Goal: Transaction & Acquisition: Book appointment/travel/reservation

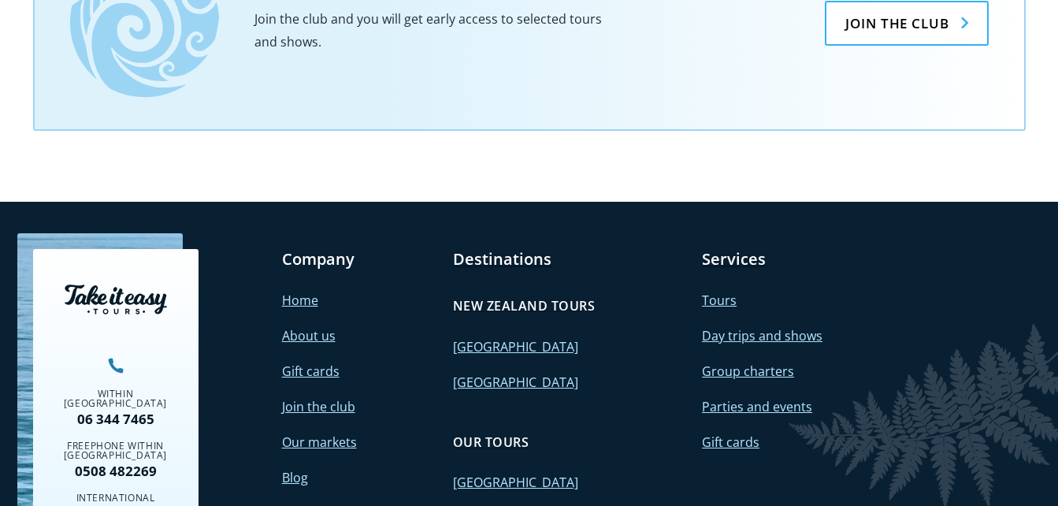
scroll to position [1383, 0]
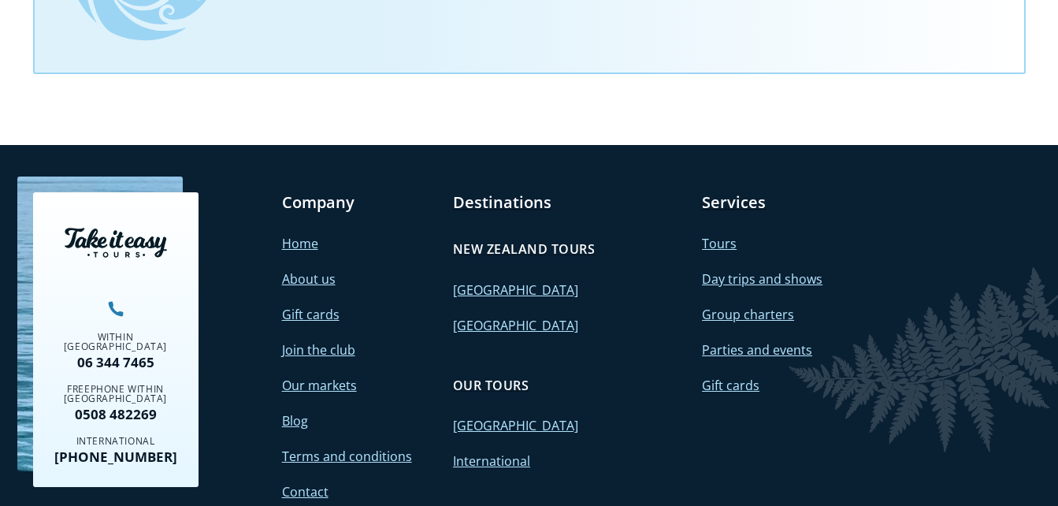
scroll to position [1547, 0]
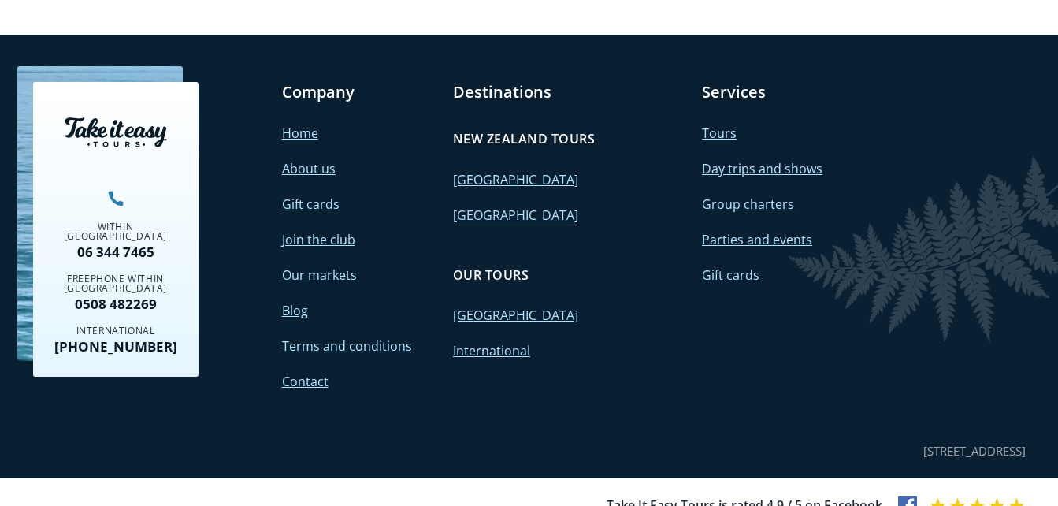
click at [499, 266] on h4 "Our tours" at bounding box center [491, 274] width 76 height 17
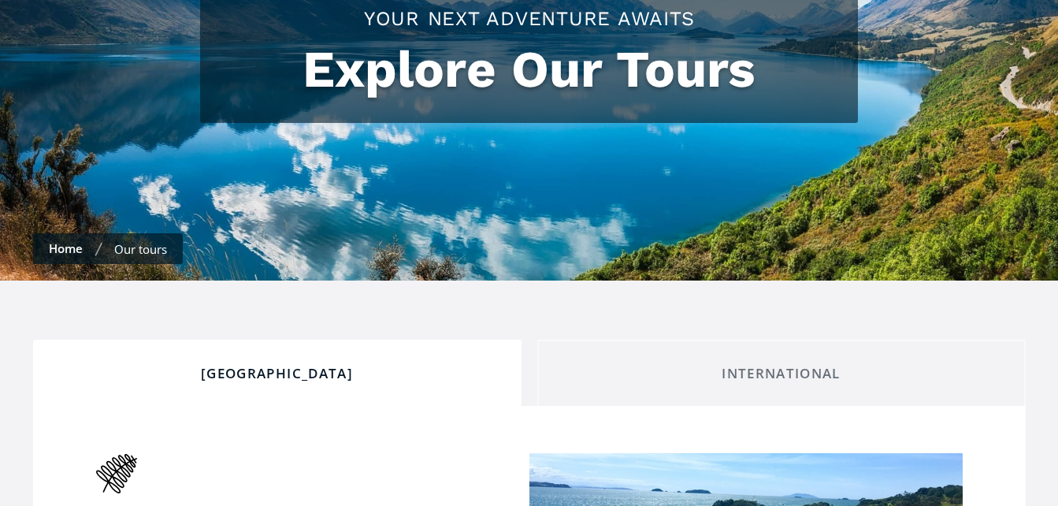
scroll to position [315, 0]
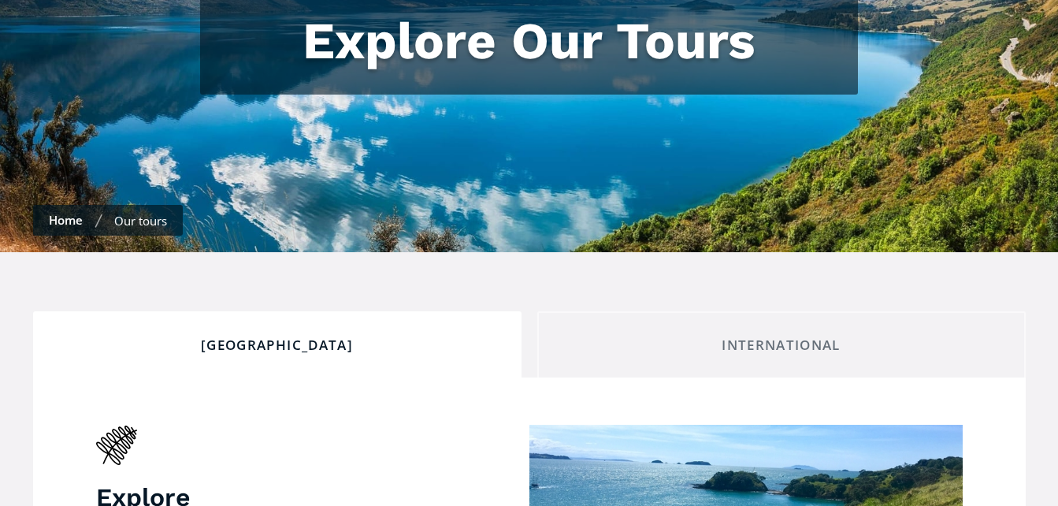
checkbox input "true"
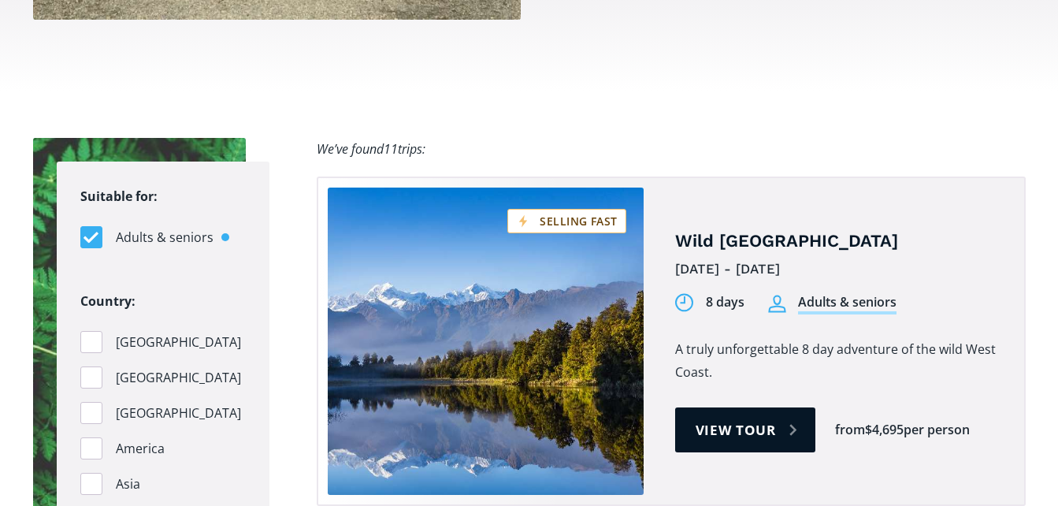
scroll to position [1418, 0]
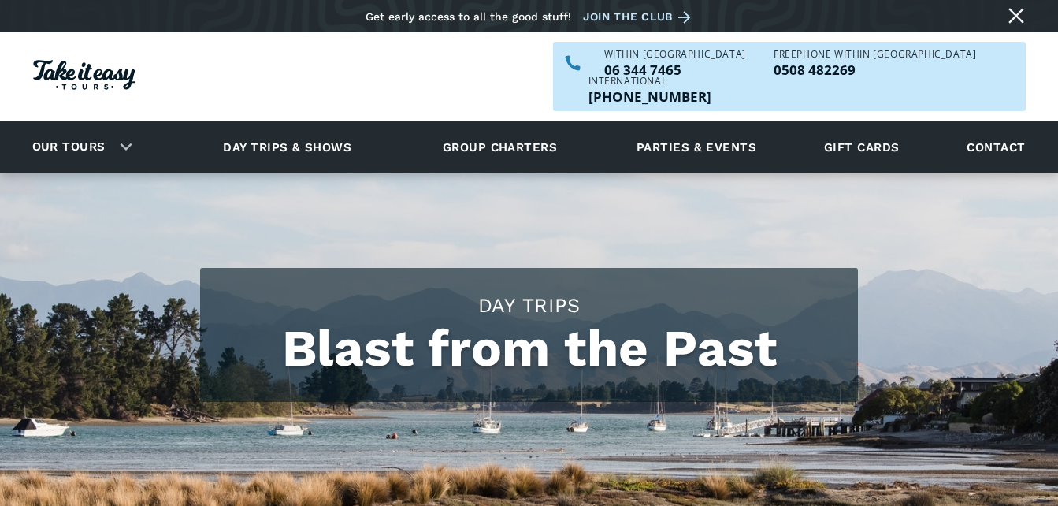
scroll to position [1547, 0]
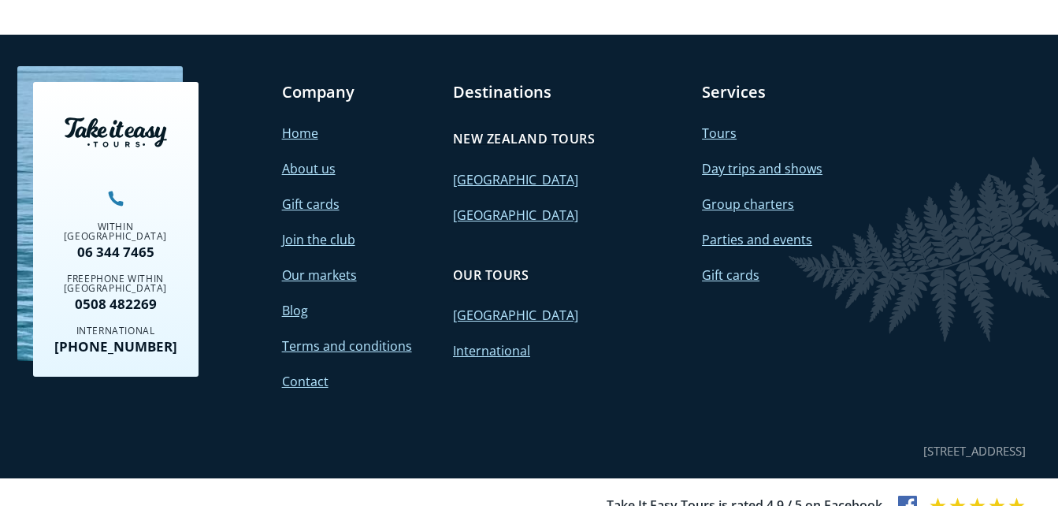
click at [325, 266] on link "Our markets" at bounding box center [319, 274] width 75 height 17
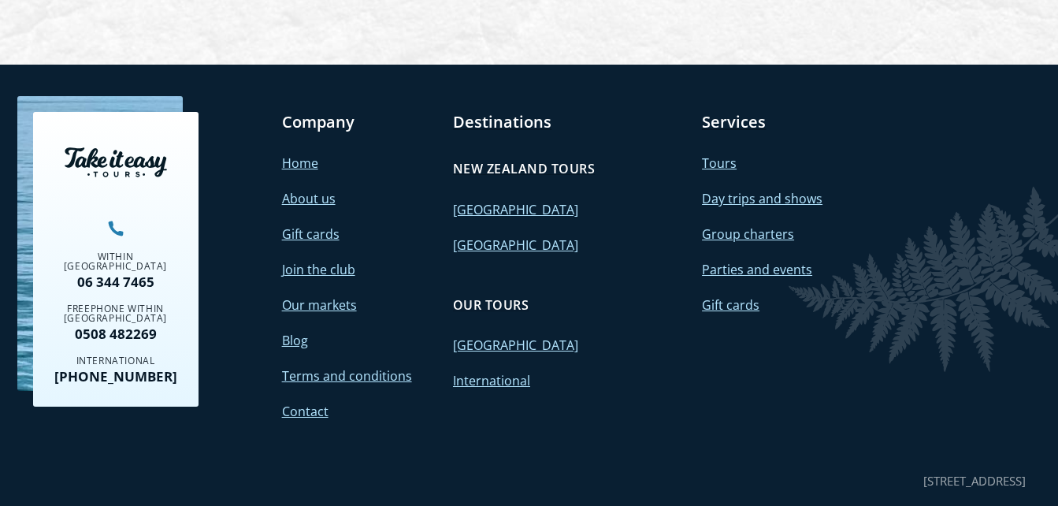
scroll to position [2070, 0]
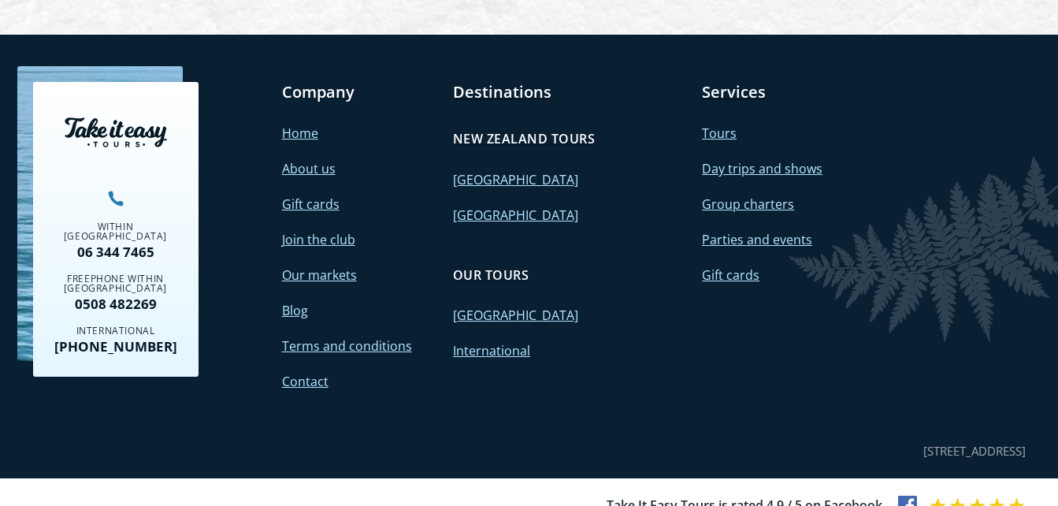
click at [756, 160] on link "Day trips and shows" at bounding box center [762, 168] width 121 height 17
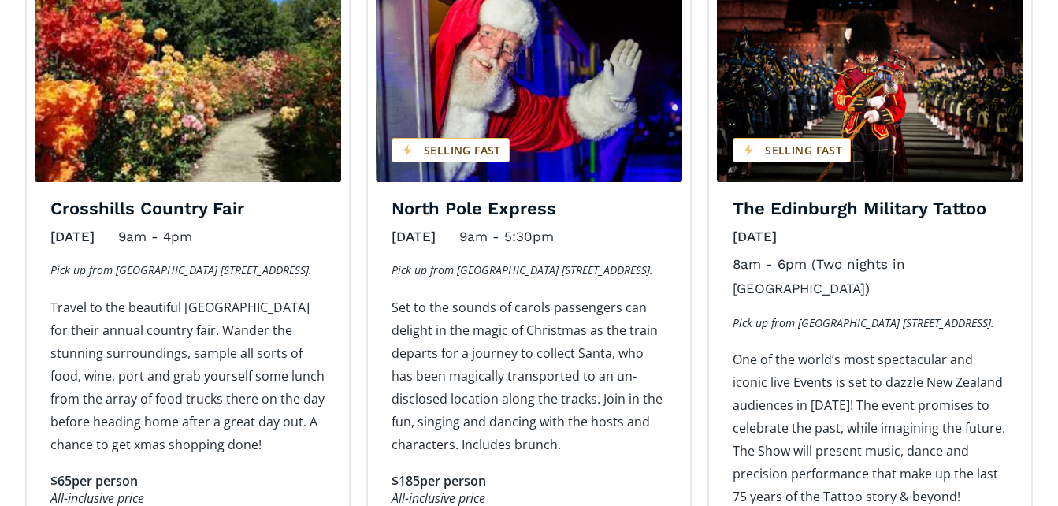
scroll to position [1812, 0]
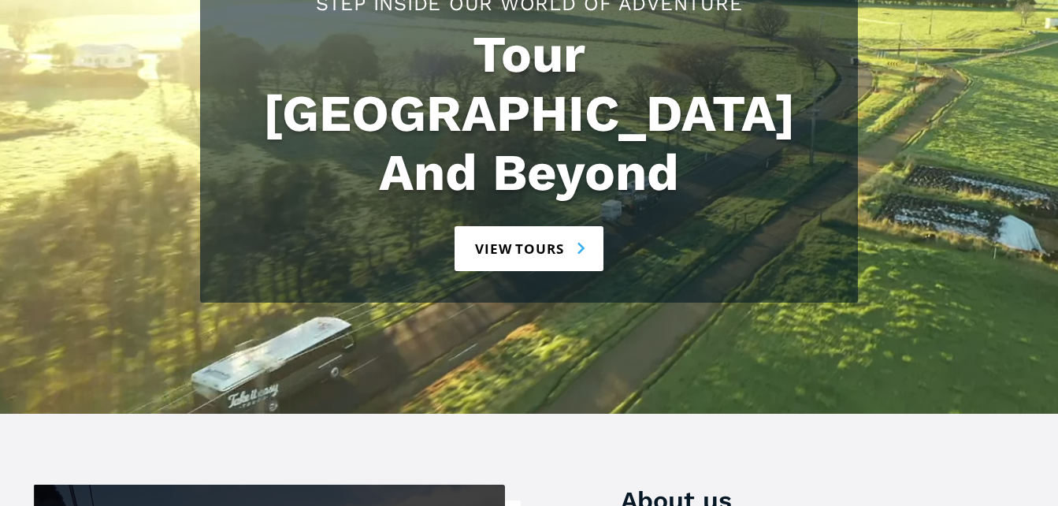
scroll to position [158, 0]
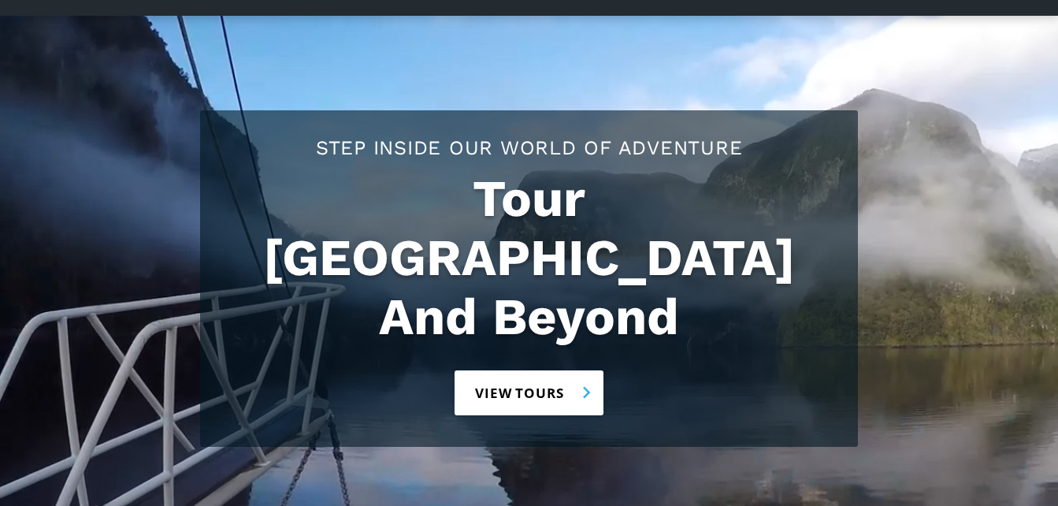
click at [508, 370] on link "View tours" at bounding box center [529, 392] width 149 height 45
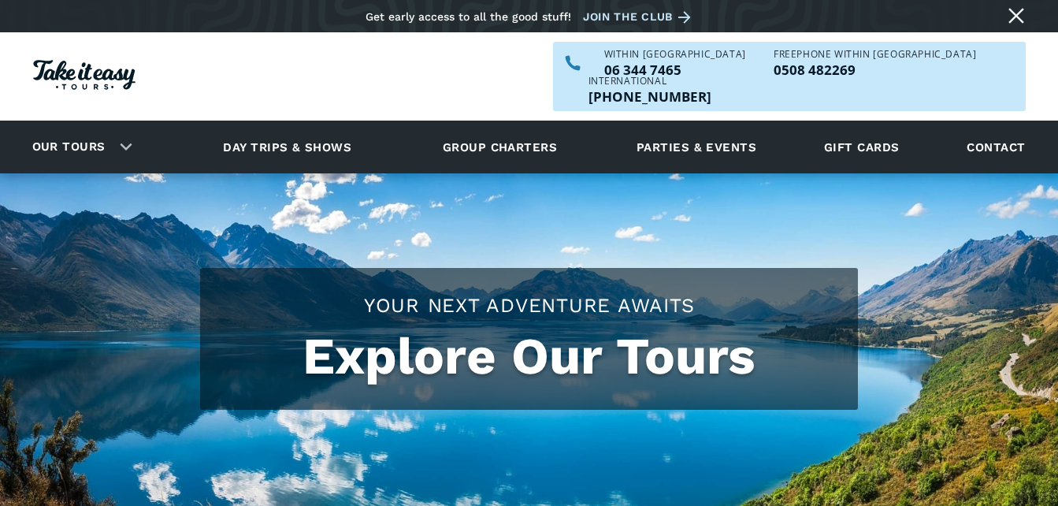
checkbox input "true"
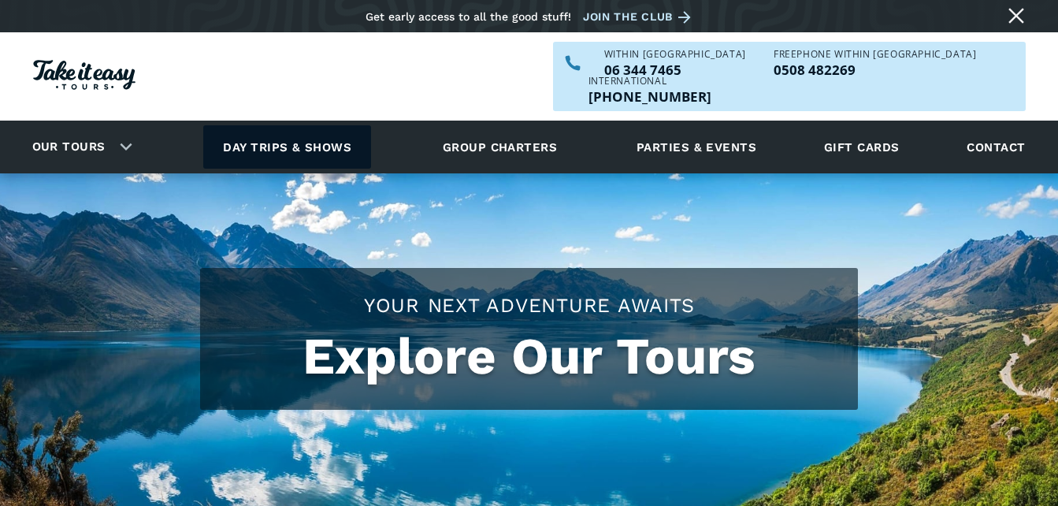
click at [292, 125] on link "Day trips & shows" at bounding box center [287, 146] width 168 height 43
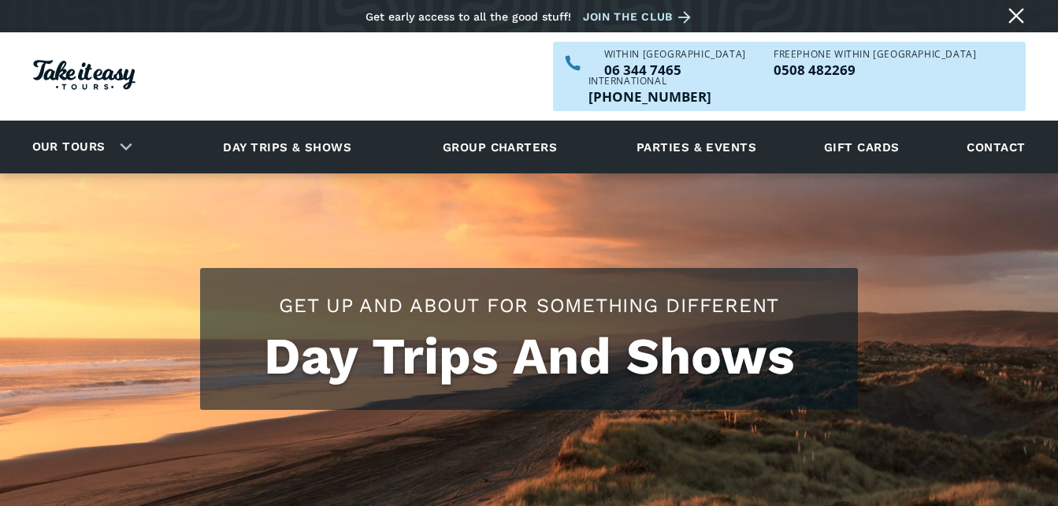
click at [510, 327] on h1 "Day Trips And Shows" at bounding box center [529, 356] width 626 height 59
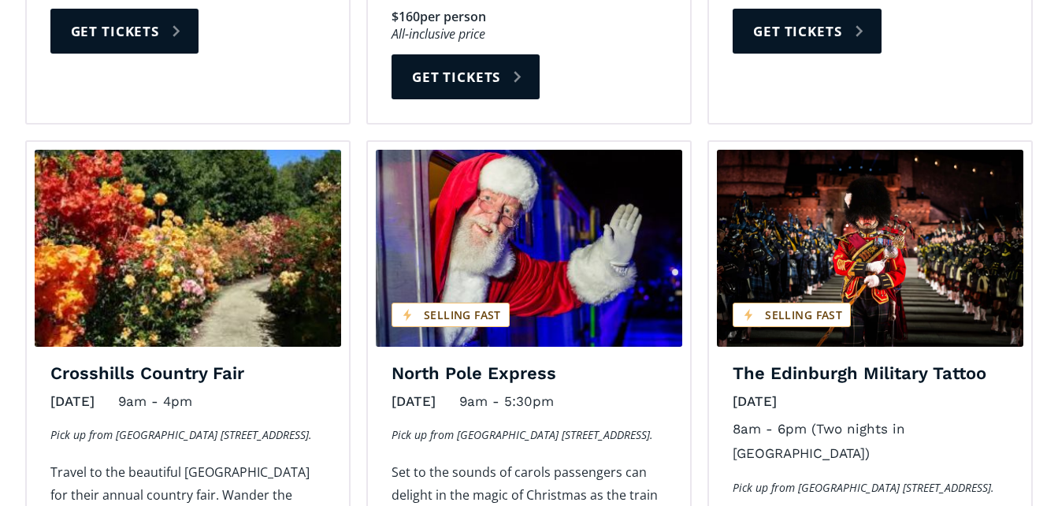
scroll to position [1812, 0]
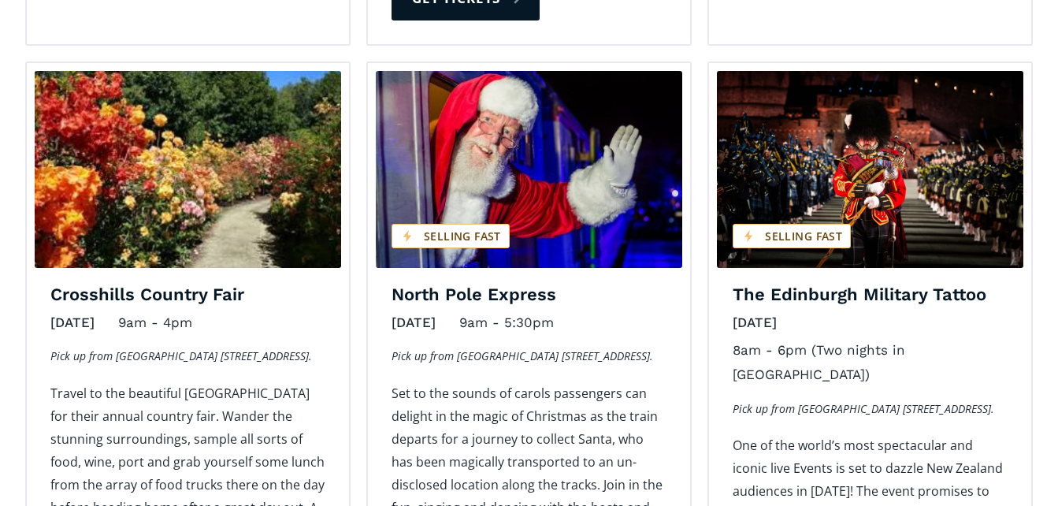
click at [526, 295] on div "North Pole Express December 20, 2025 9am - 5:30pm Pick up from Wanganui Racecou…" at bounding box center [529, 333] width 275 height 98
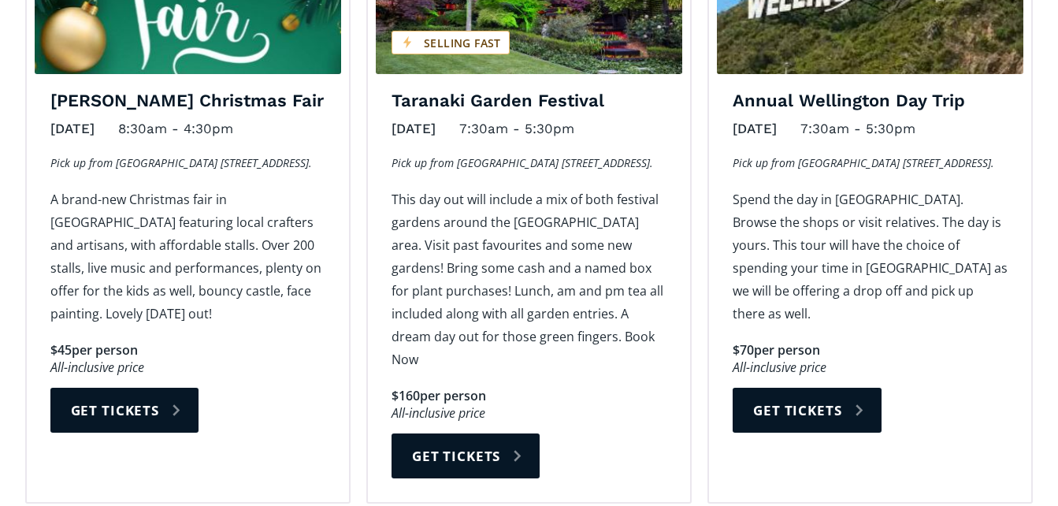
scroll to position [1261, 0]
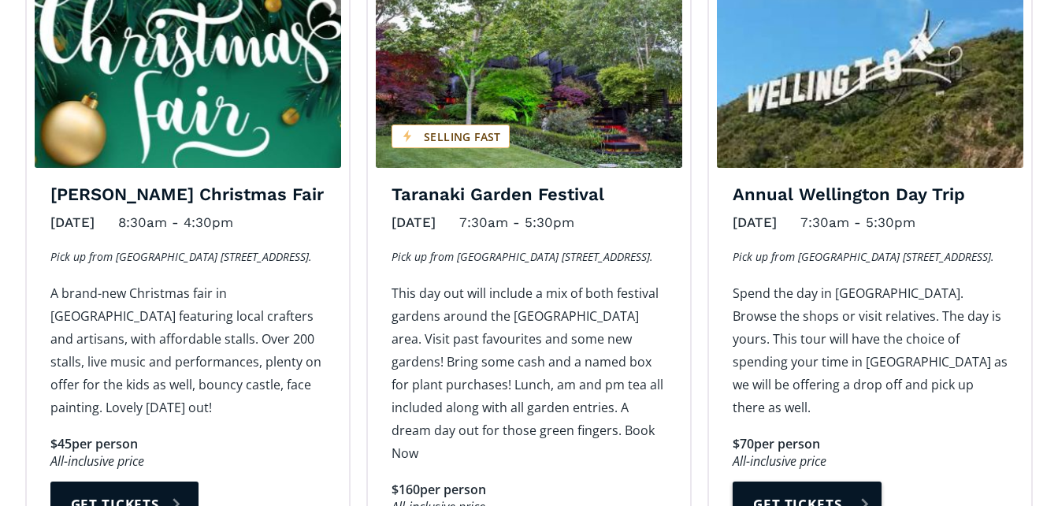
click at [795, 481] on link "Get tickets" at bounding box center [807, 503] width 148 height 45
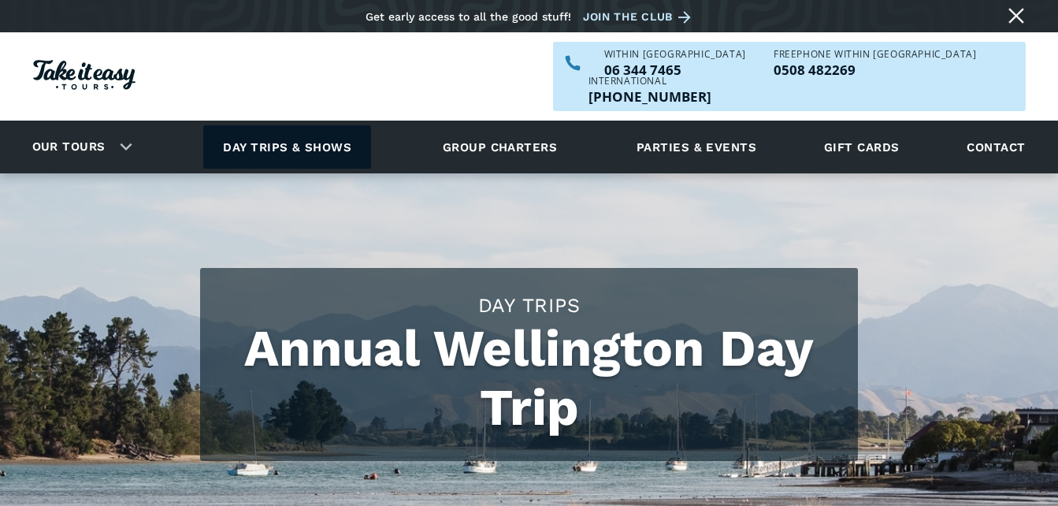
click at [286, 125] on link "Day trips & shows" at bounding box center [287, 146] width 168 height 43
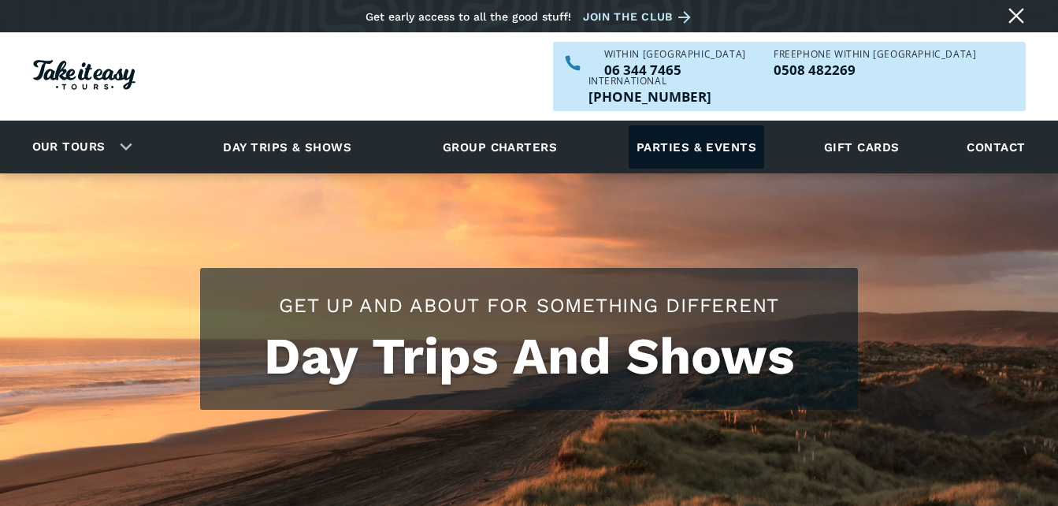
click at [673, 125] on link "Parties & events" at bounding box center [697, 146] width 136 height 43
